Goal: Task Accomplishment & Management: Manage account settings

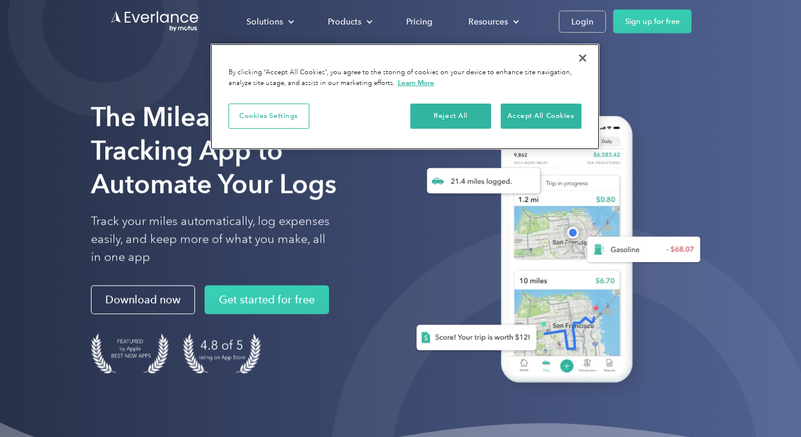
click at [586, 57] on button "Close" at bounding box center [583, 58] width 26 height 26
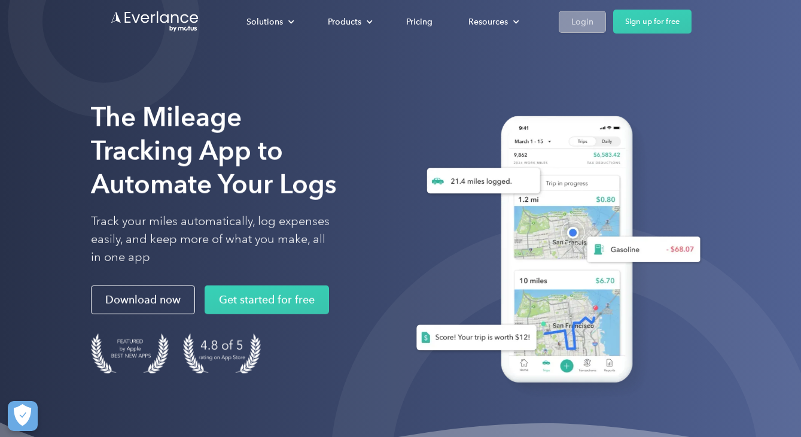
click at [591, 23] on div "Login" at bounding box center [583, 21] width 22 height 15
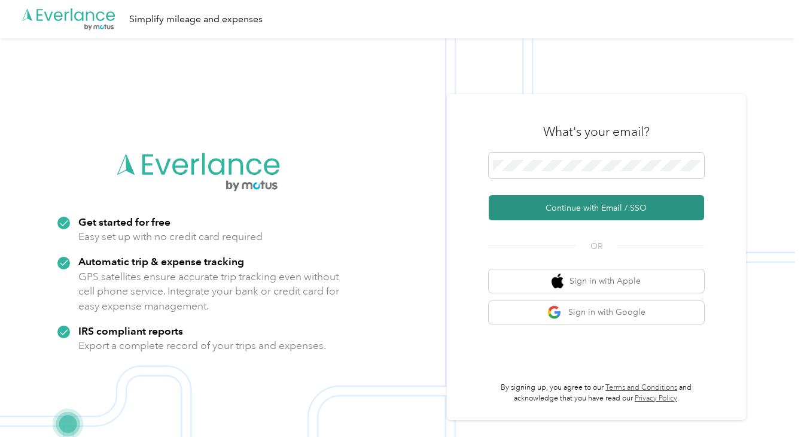
click at [584, 209] on button "Continue with Email / SSO" at bounding box center [596, 207] width 215 height 25
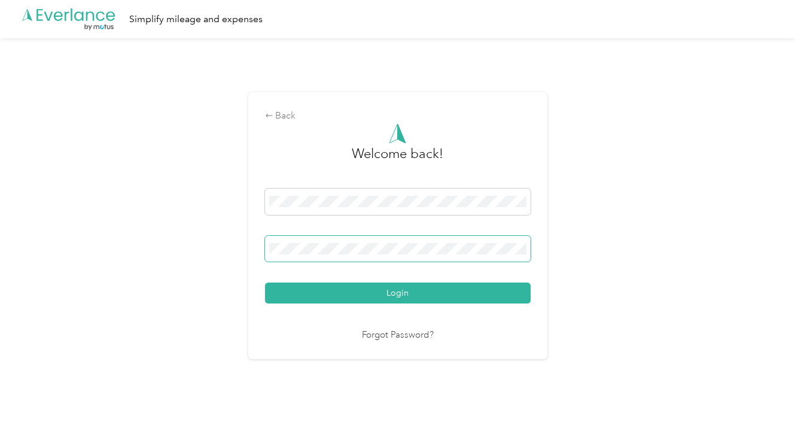
click at [518, 247] on keeper-lock "Open Keeper Popup" at bounding box center [518, 248] width 14 height 14
click at [545, 253] on div "Back Welcome back! Login Forgot Password?" at bounding box center [397, 225] width 299 height 266
click at [439, 242] on span at bounding box center [398, 249] width 266 height 26
click at [379, 239] on span at bounding box center [398, 249] width 266 height 26
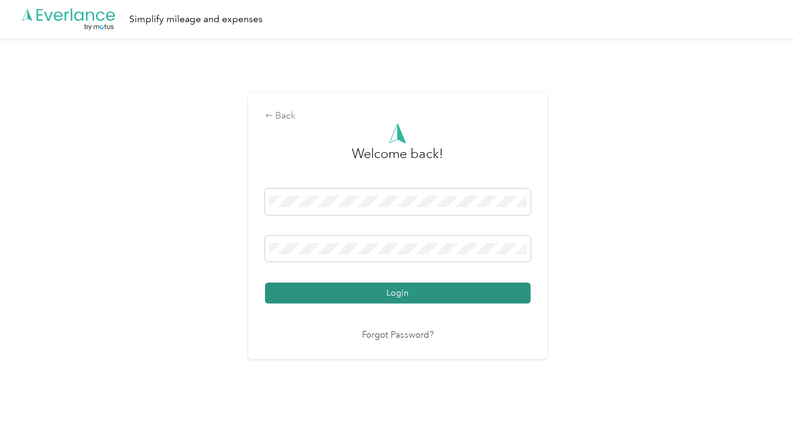
click at [390, 288] on button "Login" at bounding box center [398, 293] width 266 height 21
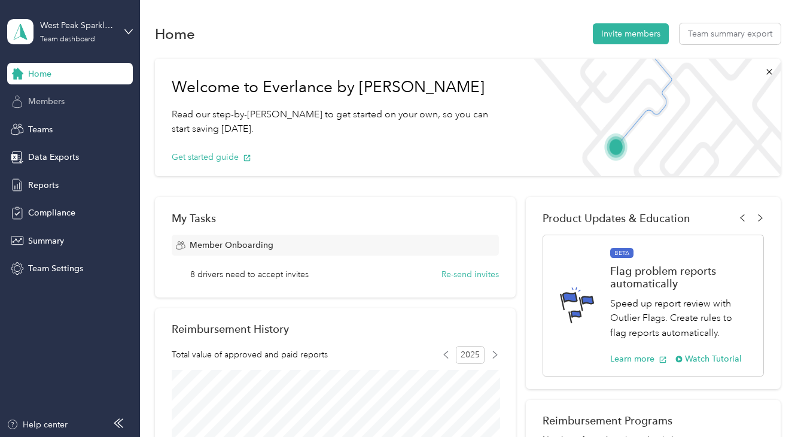
click at [56, 99] on span "Members" at bounding box center [46, 101] width 37 height 13
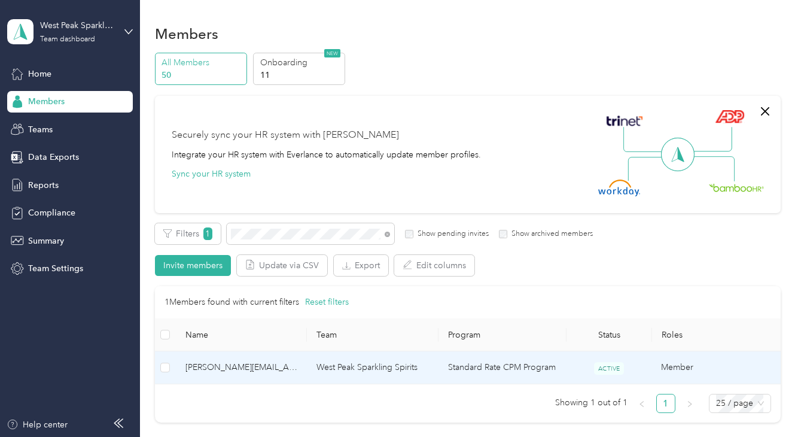
click at [318, 364] on td "West Peak Sparkling Spirits" at bounding box center [372, 367] width 131 height 33
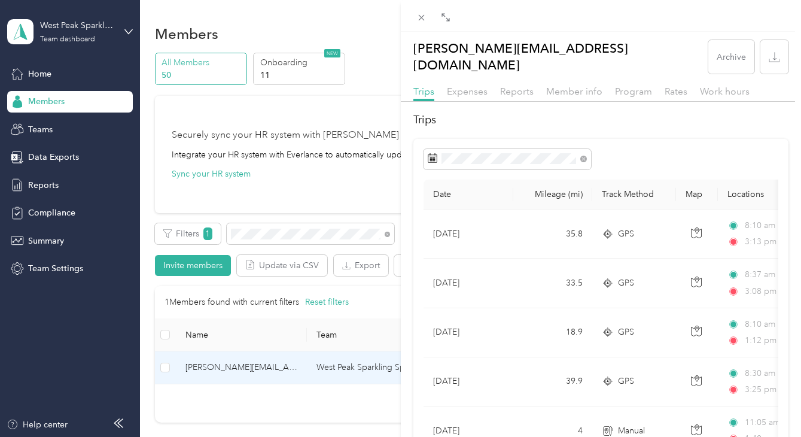
click at [466, 84] on div "Expenses" at bounding box center [467, 91] width 41 height 15
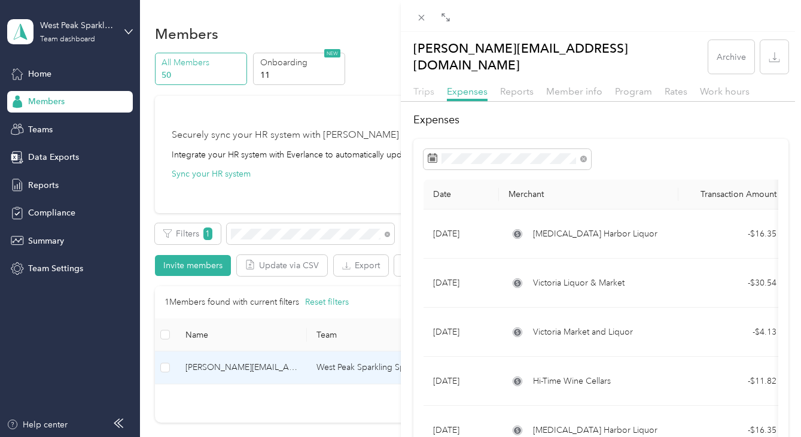
click at [429, 86] on span "Trips" at bounding box center [424, 91] width 21 height 11
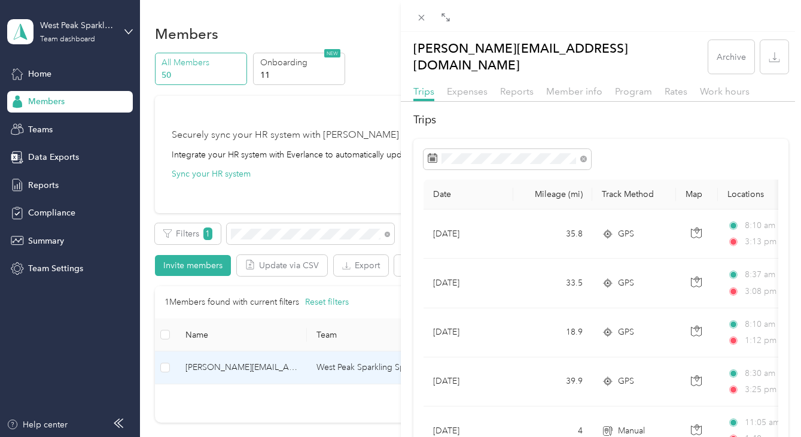
click at [98, 94] on div "rusty@drinkwestpeak.com Archive Trips Expenses Reports Member info Program Rate…" at bounding box center [400, 218] width 801 height 437
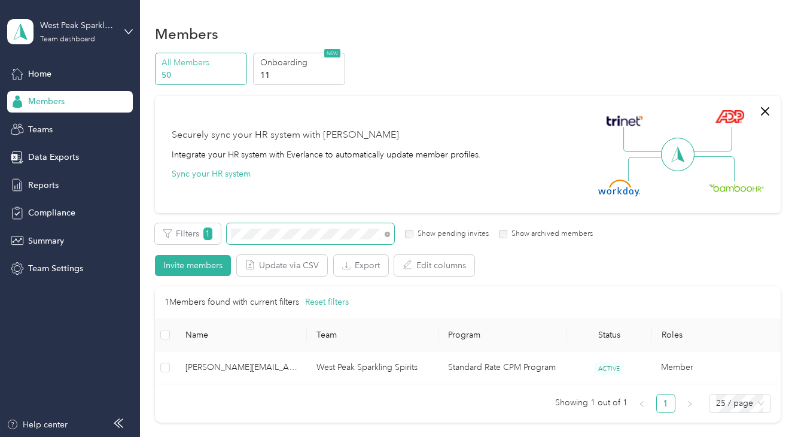
click at [134, 204] on section "West Peak Sparkling Spirits Team dashboard Home Members Teams Data Exports Repo…" at bounding box center [397, 218] width 795 height 437
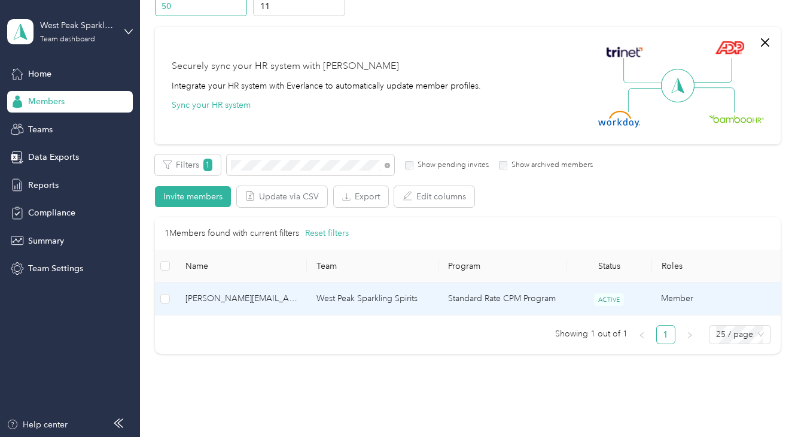
click at [225, 296] on span "jim@drinkwestpeak.com" at bounding box center [242, 298] width 112 height 13
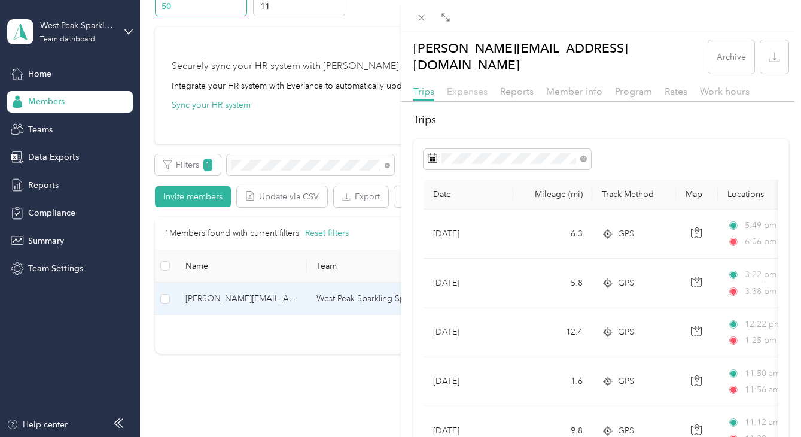
click at [464, 86] on span "Expenses" at bounding box center [467, 91] width 41 height 11
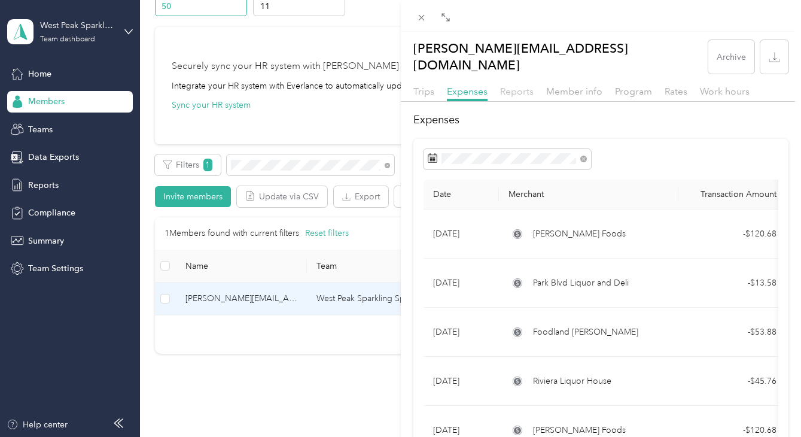
click at [517, 86] on span "Reports" at bounding box center [517, 91] width 34 height 11
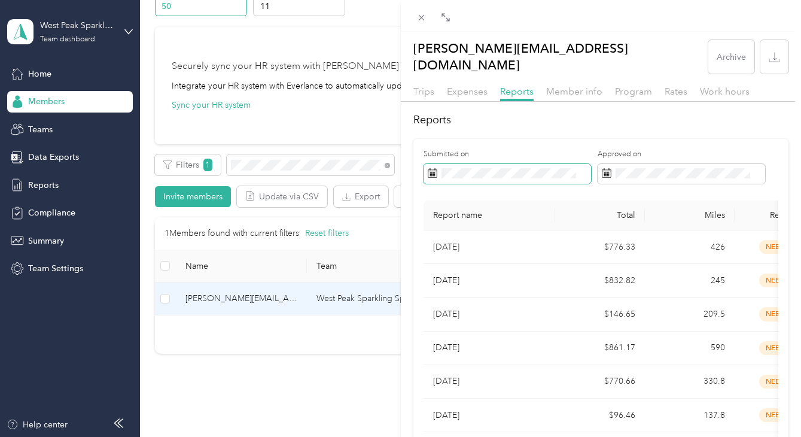
click at [438, 164] on span at bounding box center [508, 174] width 168 height 20
click at [432, 174] on rect at bounding box center [432, 174] width 1 height 1
click at [467, 168] on span at bounding box center [508, 174] width 168 height 20
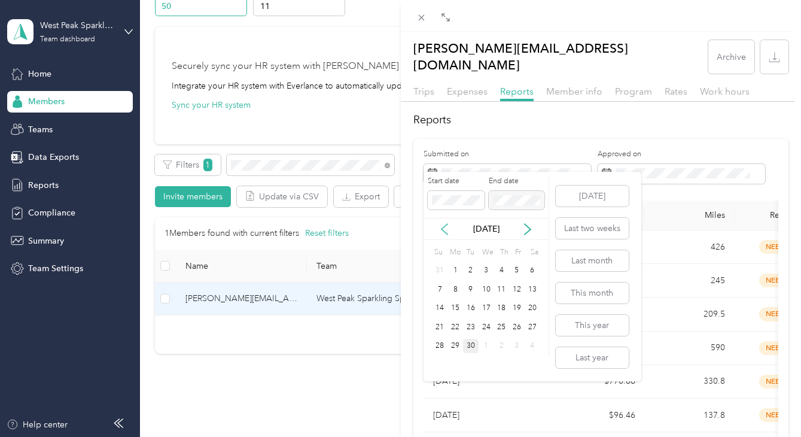
click at [447, 226] on icon at bounding box center [445, 229] width 12 height 12
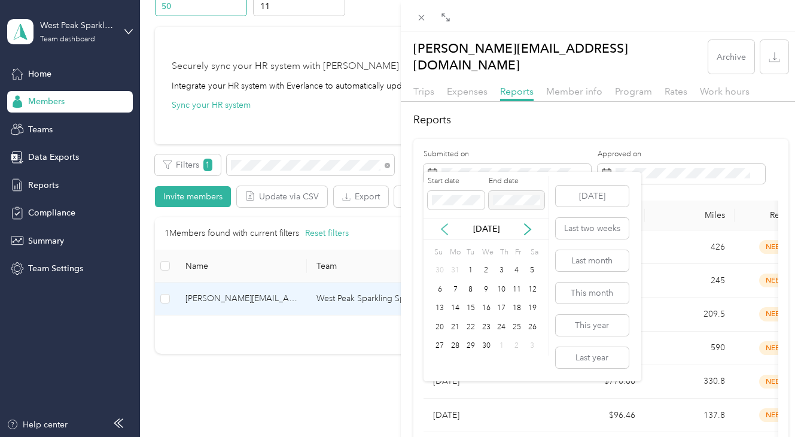
click at [447, 226] on icon at bounding box center [445, 229] width 12 height 12
click at [484, 265] on div "1" at bounding box center [487, 270] width 16 height 15
click at [526, 228] on icon at bounding box center [528, 229] width 12 height 12
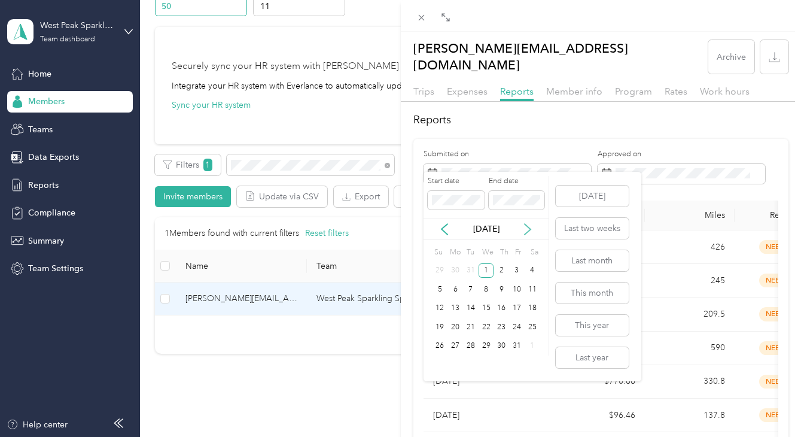
click at [526, 228] on icon at bounding box center [528, 229] width 12 height 12
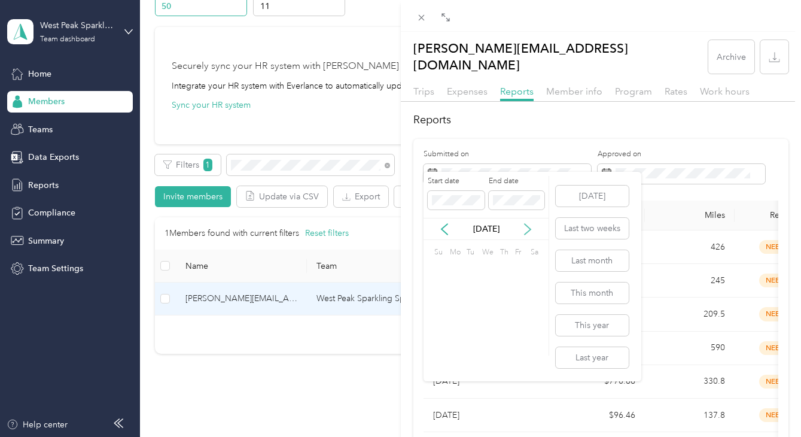
click at [526, 228] on icon at bounding box center [528, 229] width 12 height 12
click at [473, 342] on div "30" at bounding box center [471, 346] width 16 height 15
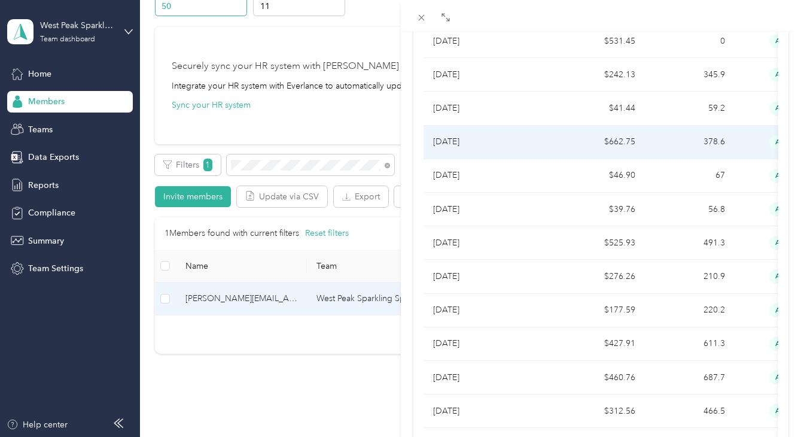
scroll to position [580, 0]
